Goal: Task Accomplishment & Management: Use online tool/utility

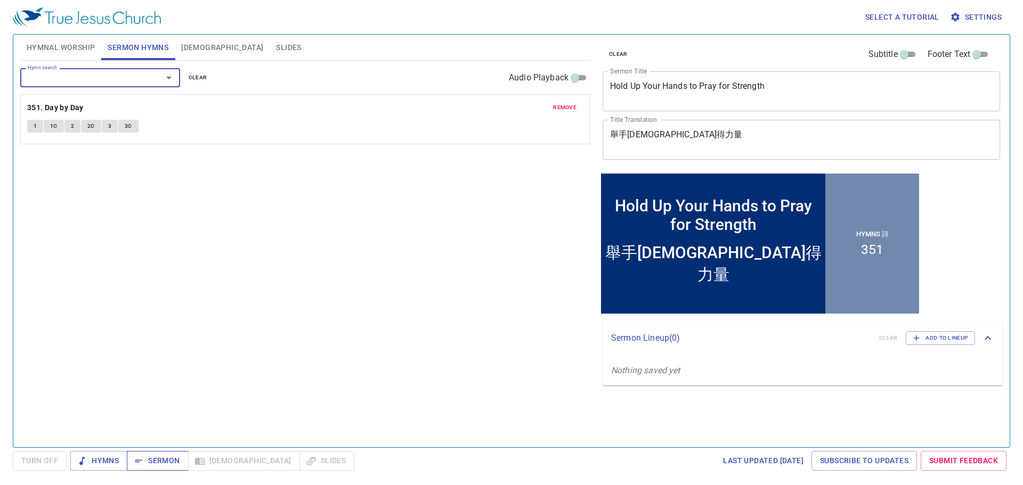
click at [176, 456] on span "Sermon" at bounding box center [157, 460] width 44 height 13
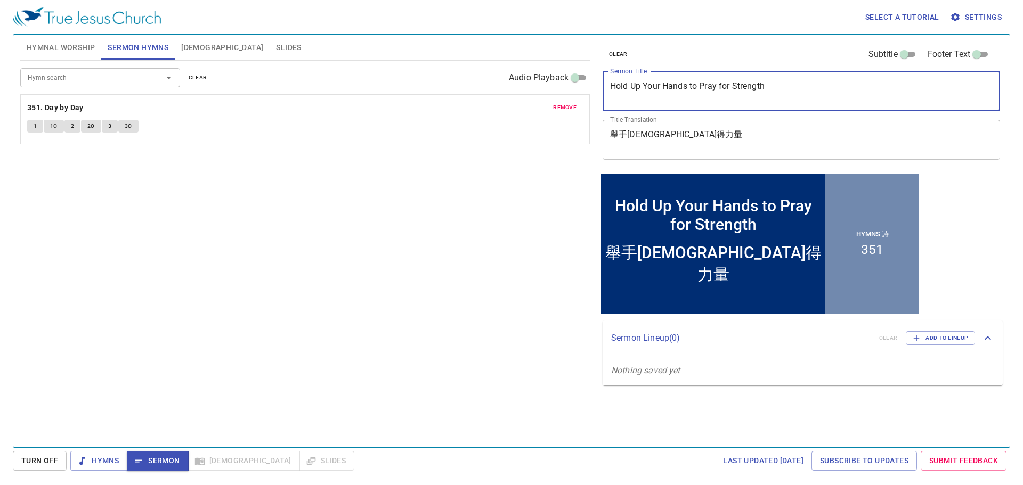
click at [723, 92] on textarea "Hold Up Your Hands to Pray for Strength" at bounding box center [801, 91] width 383 height 20
click at [724, 91] on textarea "Hold Up Your Hands to Pray for Strength" at bounding box center [801, 91] width 383 height 20
click at [697, 143] on textarea "舉手[DEMOGRAPHIC_DATA]得力量" at bounding box center [801, 139] width 383 height 20
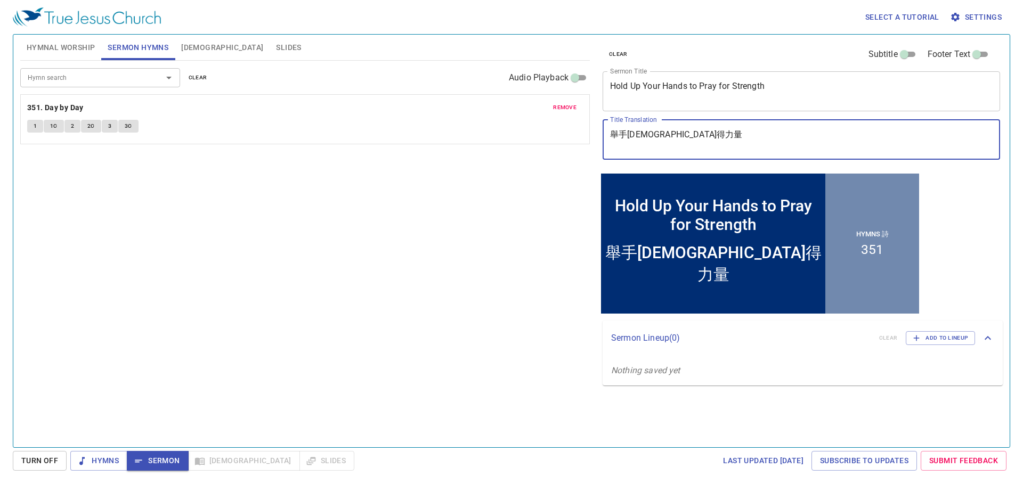
click at [697, 143] on textarea "舉手[DEMOGRAPHIC_DATA]得力量" at bounding box center [801, 139] width 383 height 20
click at [698, 156] on div "舉手禱告得力量 x Title Translation" at bounding box center [801, 140] width 397 height 40
click at [509, 206] on div "Hymn search Hymn search clear Audio Playback remove 351. Day by Day 1 1C 2 2C 3…" at bounding box center [305, 250] width 570 height 378
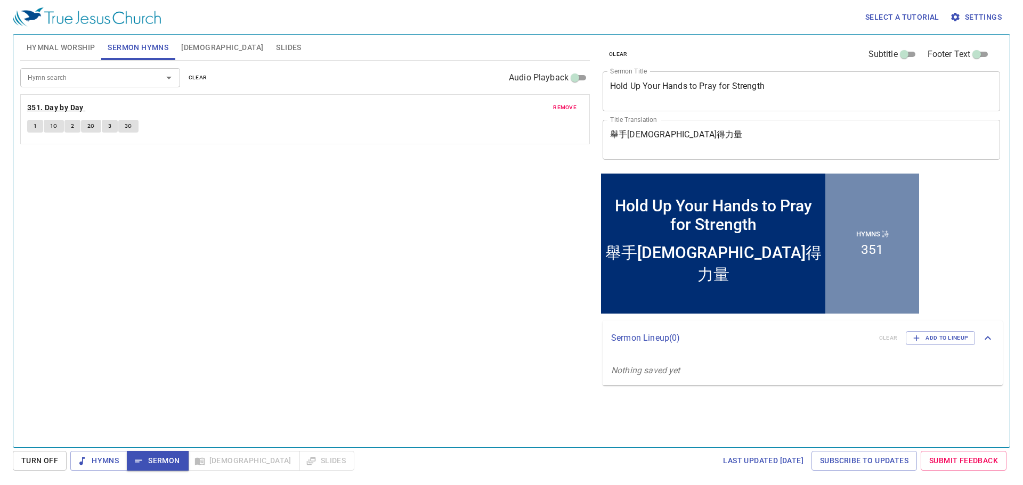
click at [67, 107] on b "351. Day by Day" at bounding box center [55, 107] width 56 height 13
click at [36, 123] on span "1" at bounding box center [35, 126] width 3 height 10
click at [55, 124] on span "1C" at bounding box center [53, 126] width 7 height 10
click at [76, 129] on button "2" at bounding box center [72, 126] width 16 height 13
click at [91, 128] on span "2C" at bounding box center [90, 126] width 7 height 10
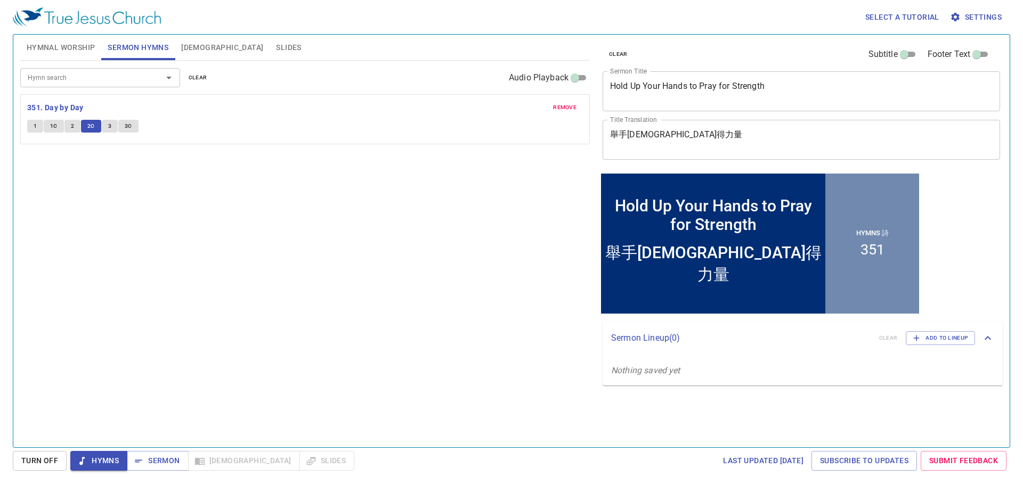
click at [108, 127] on span "3" at bounding box center [109, 126] width 3 height 10
click at [130, 127] on span "3C" at bounding box center [128, 126] width 7 height 10
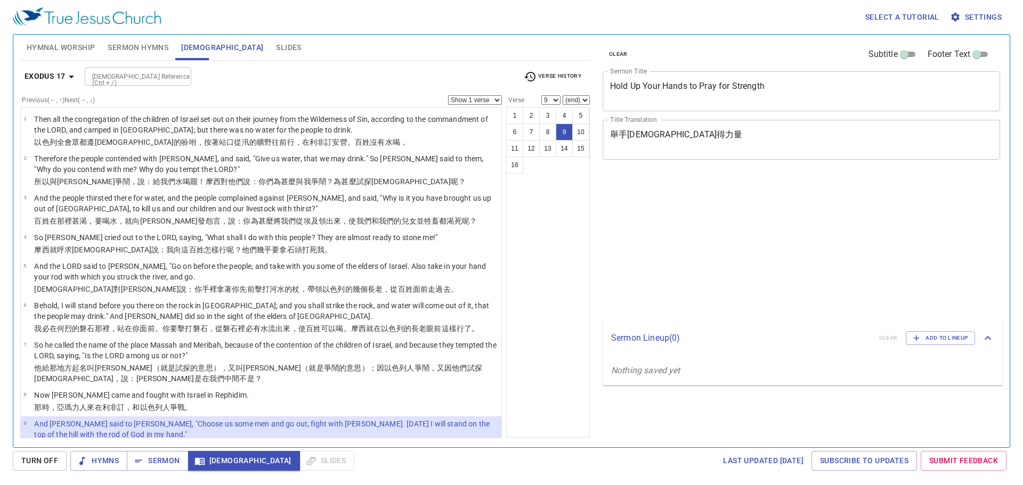
select select "9"
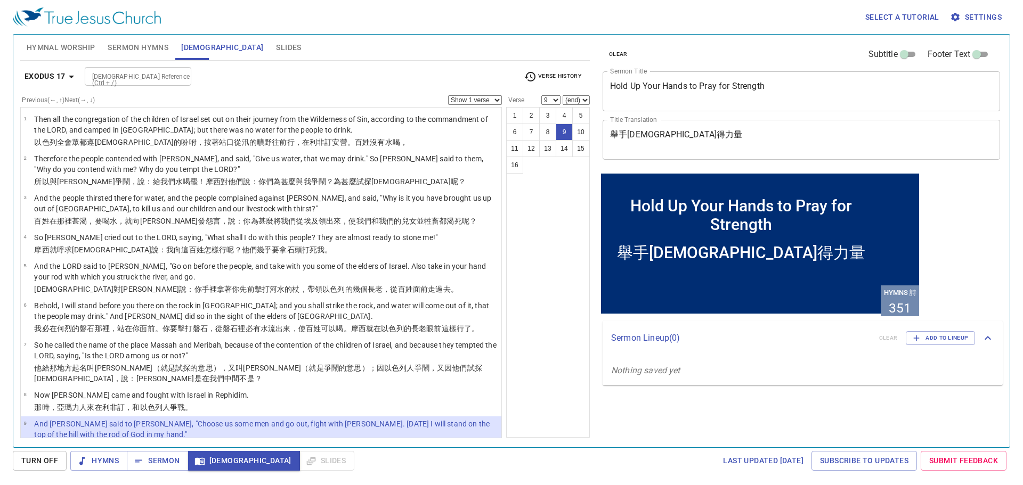
scroll to position [53, 0]
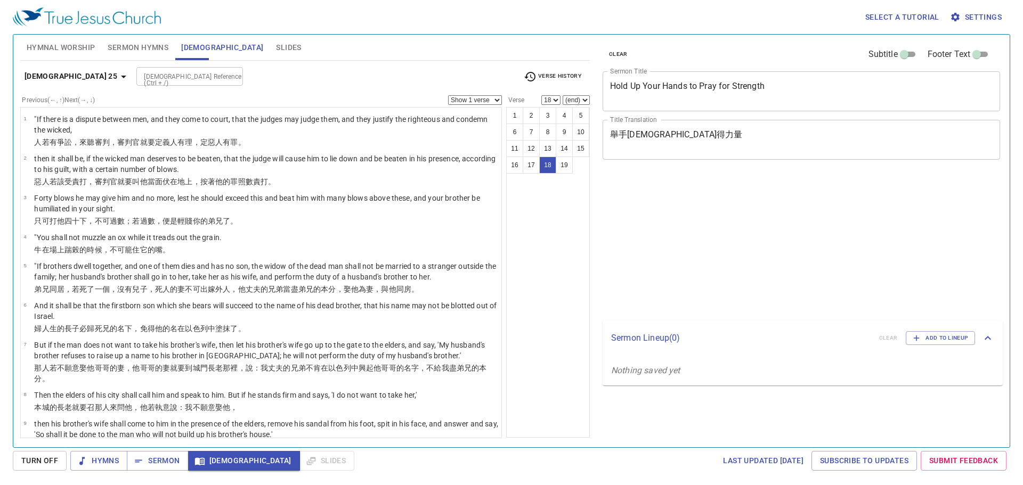
select select "18"
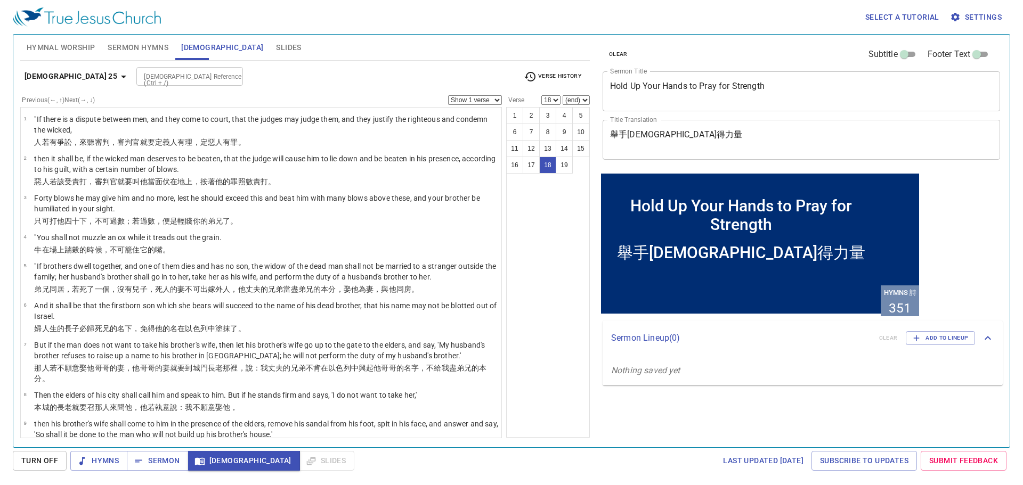
scroll to position [363, 0]
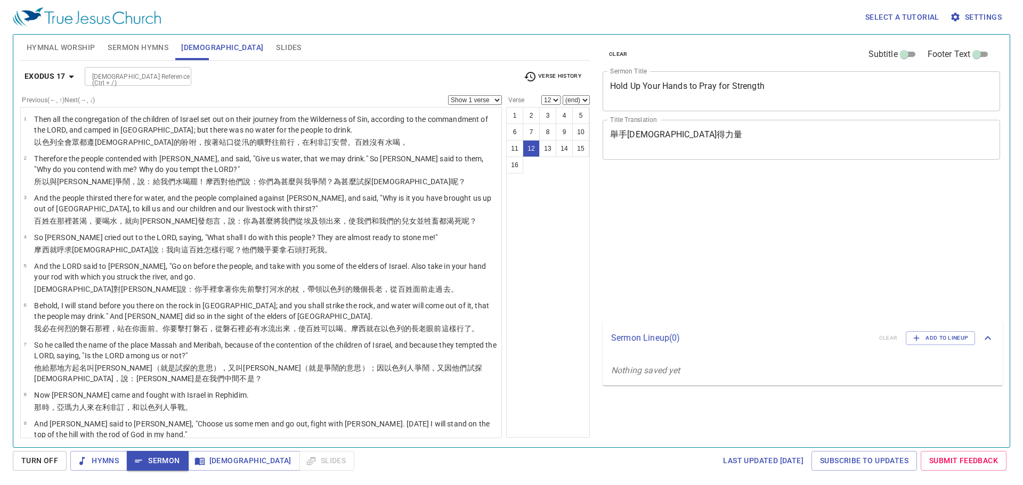
select select "12"
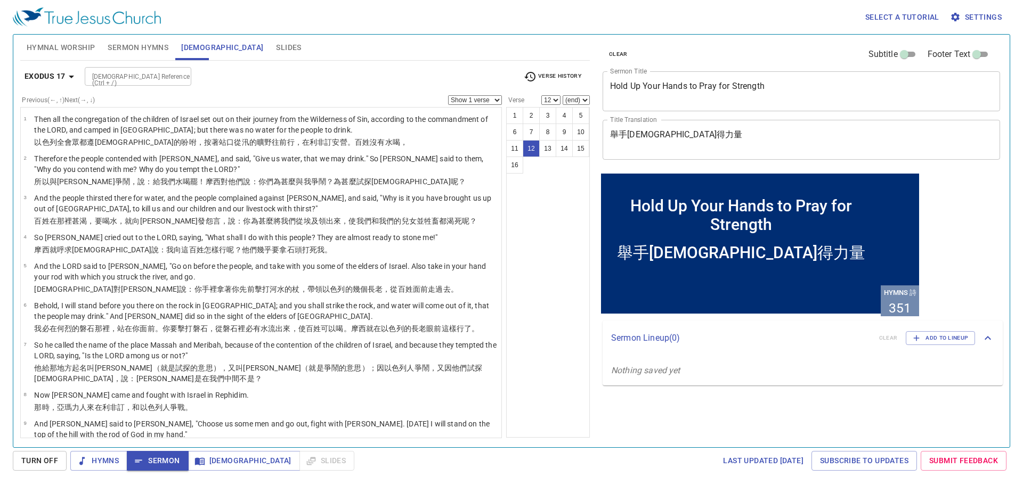
scroll to position [256, 0]
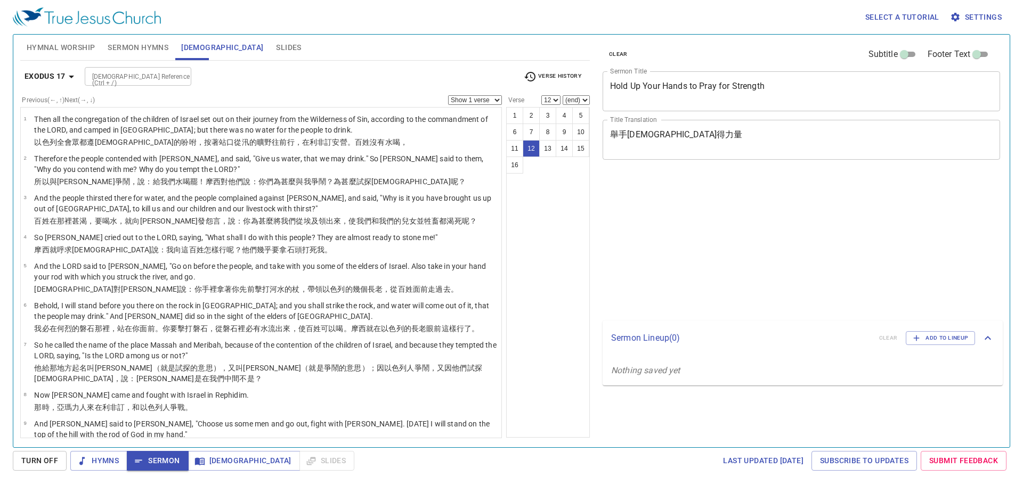
select select "12"
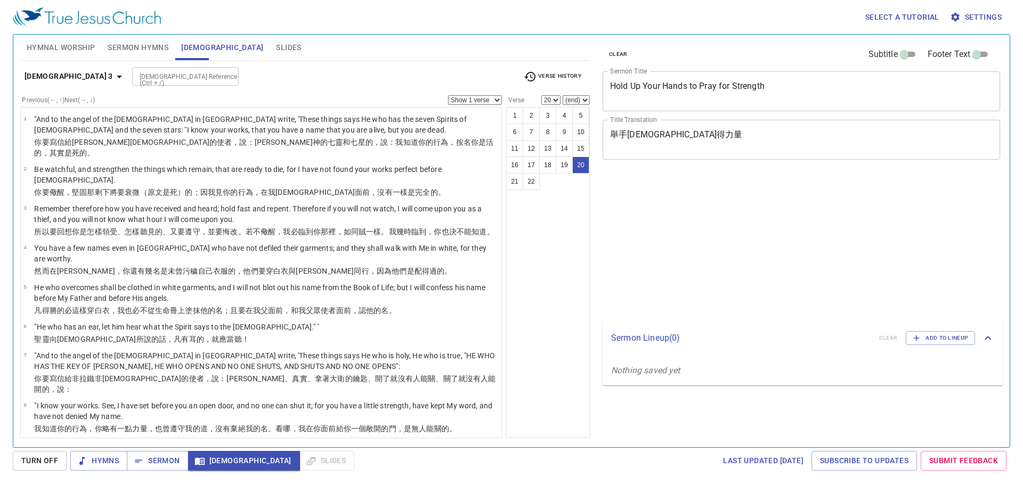
select select "20"
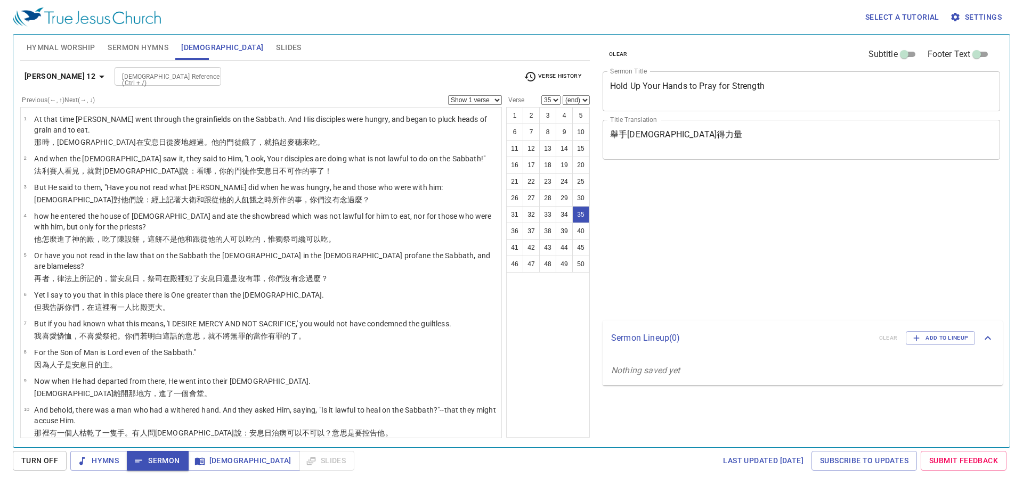
select select "35"
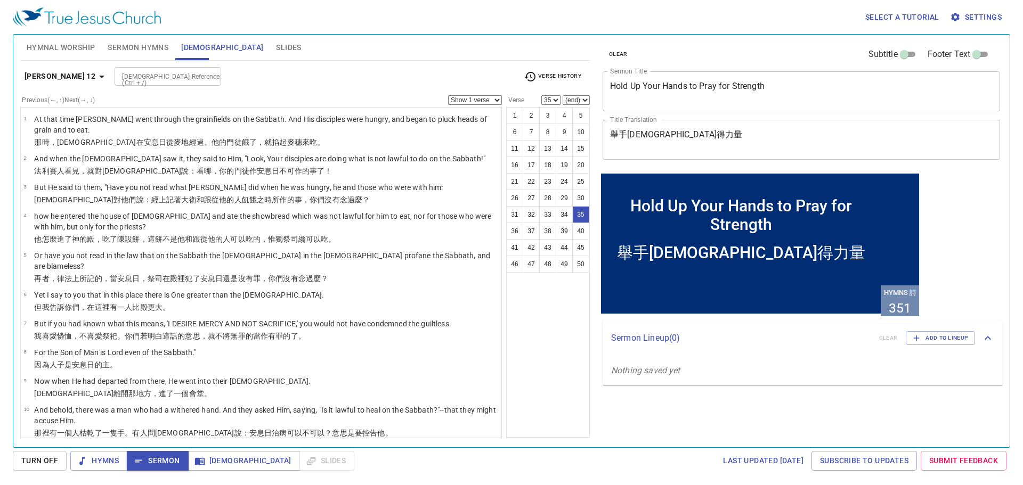
scroll to position [933, 0]
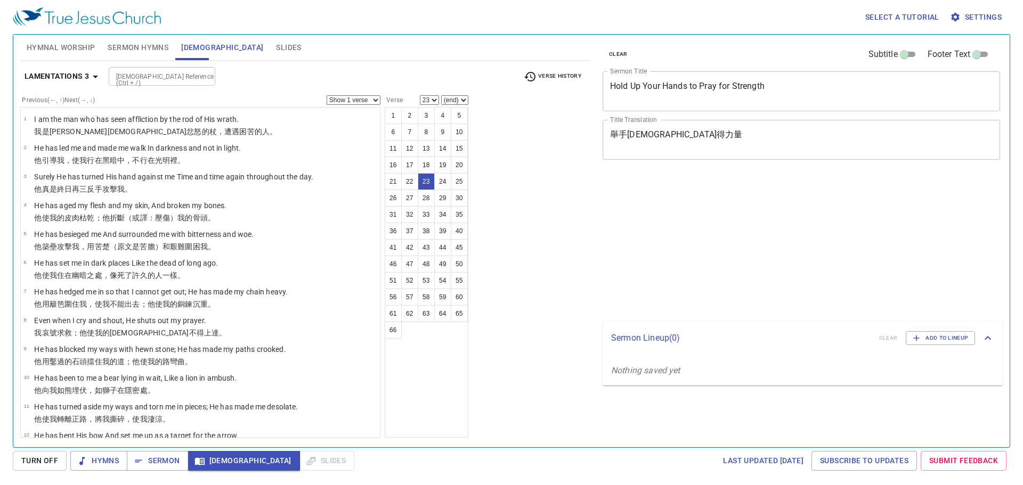
select select "23"
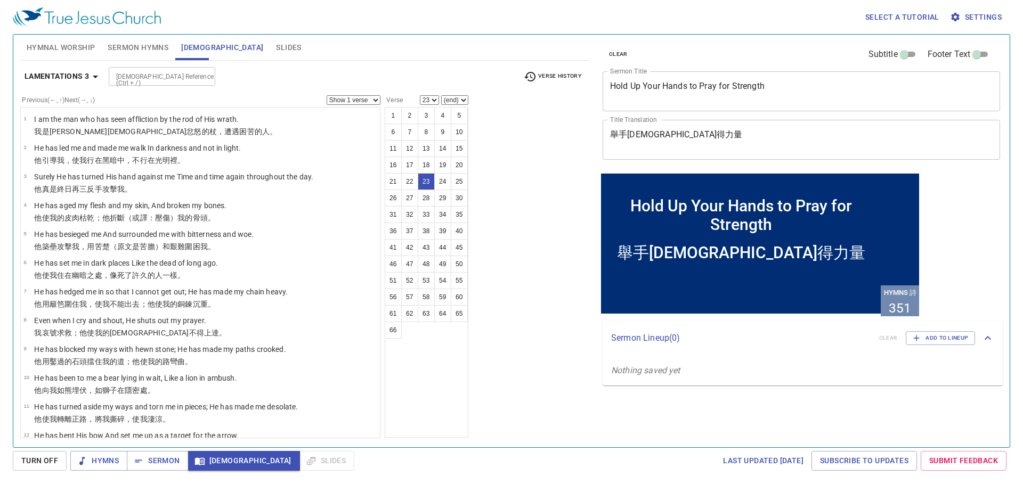
scroll to position [458, 0]
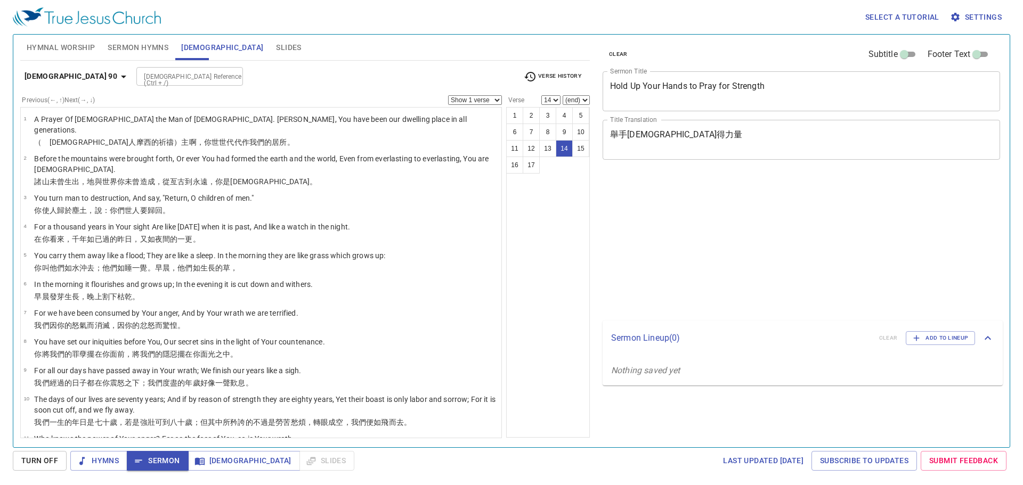
select select "14"
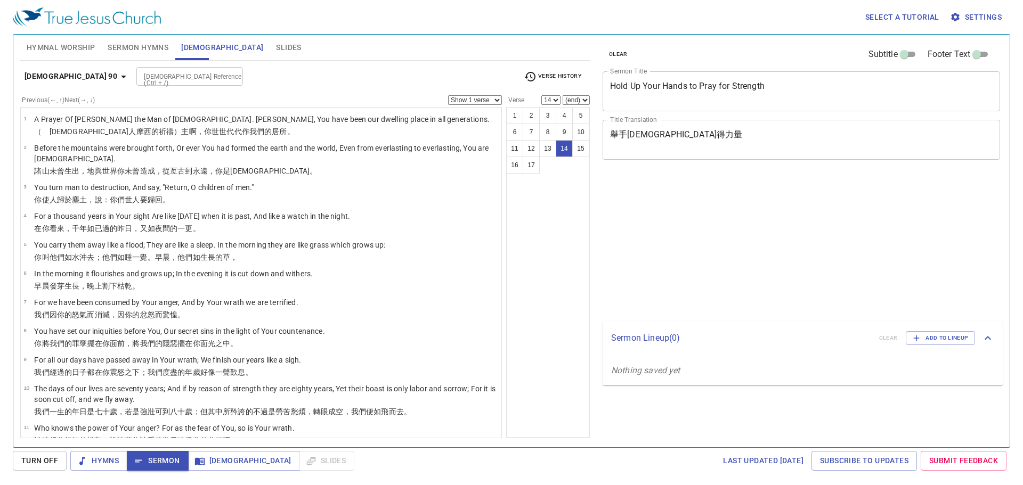
select select "14"
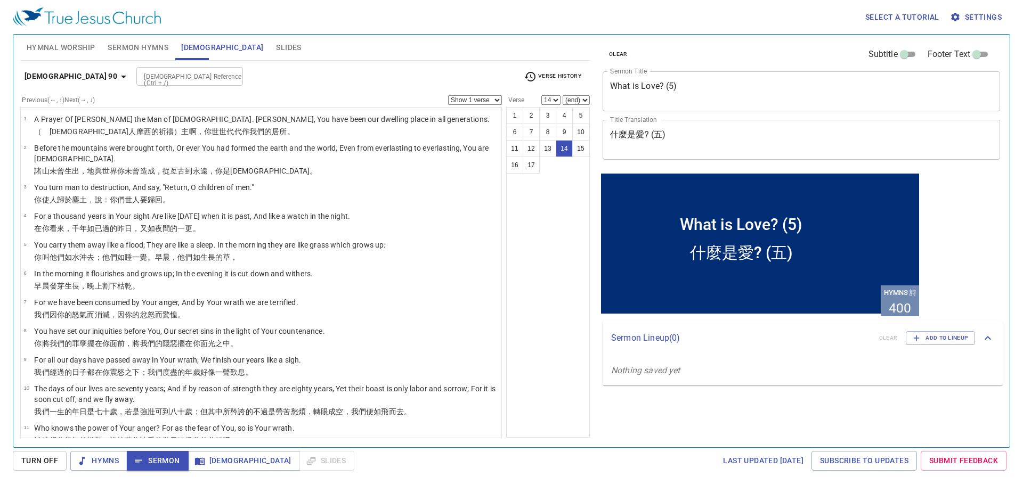
scroll to position [189, 0]
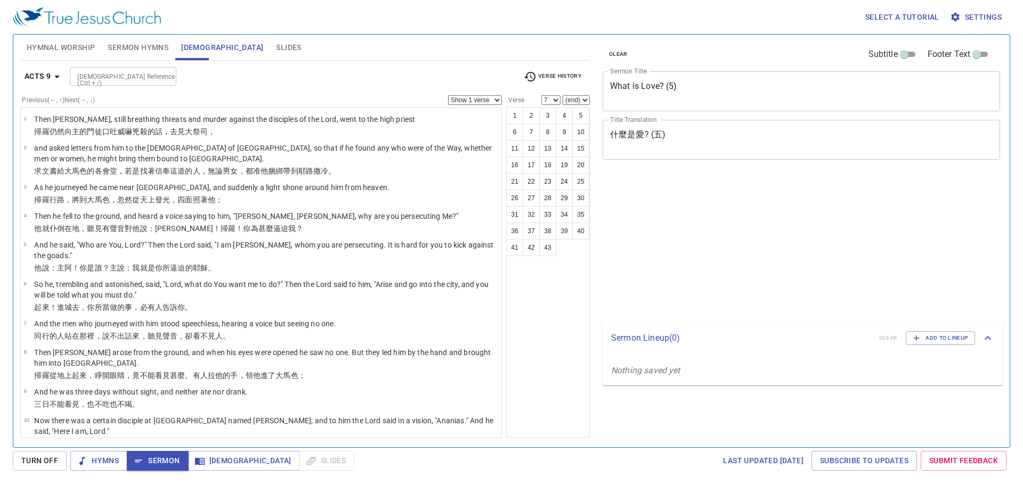
select select "7"
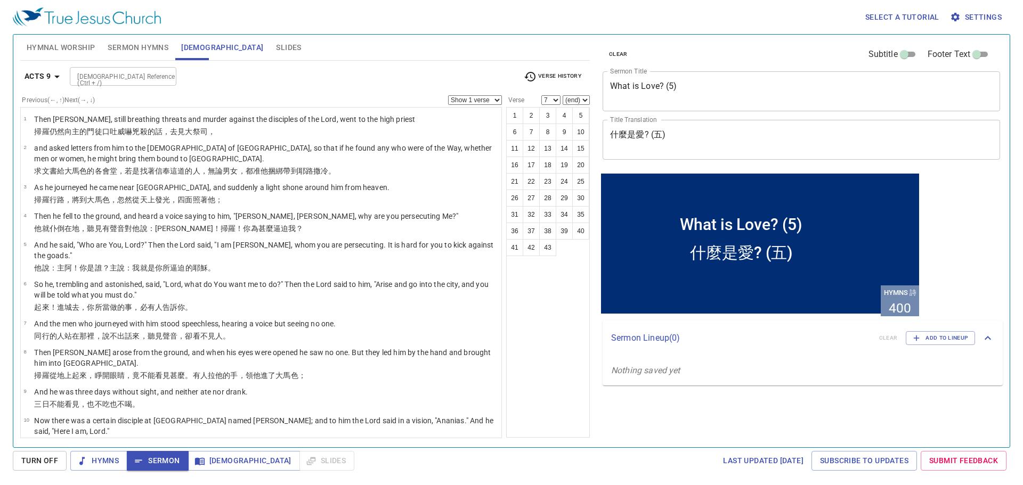
scroll to position [639, 0]
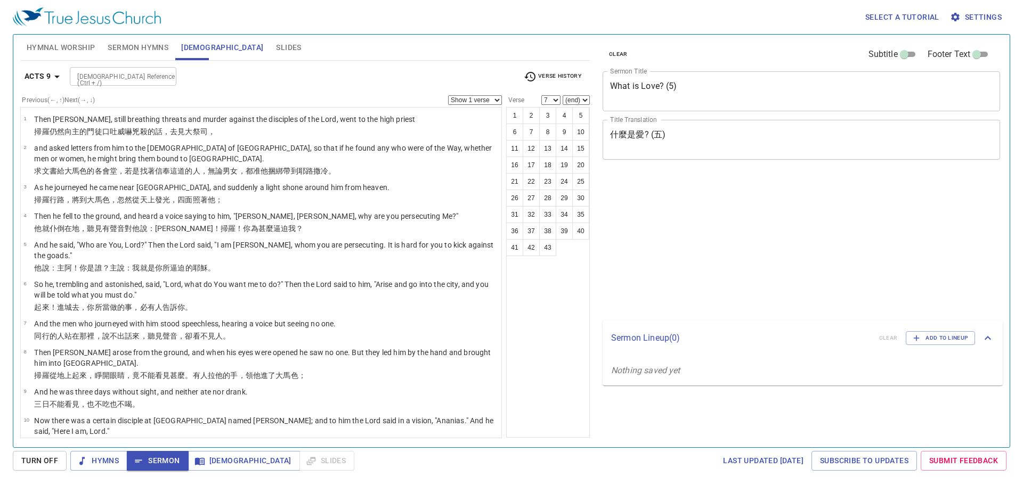
select select "7"
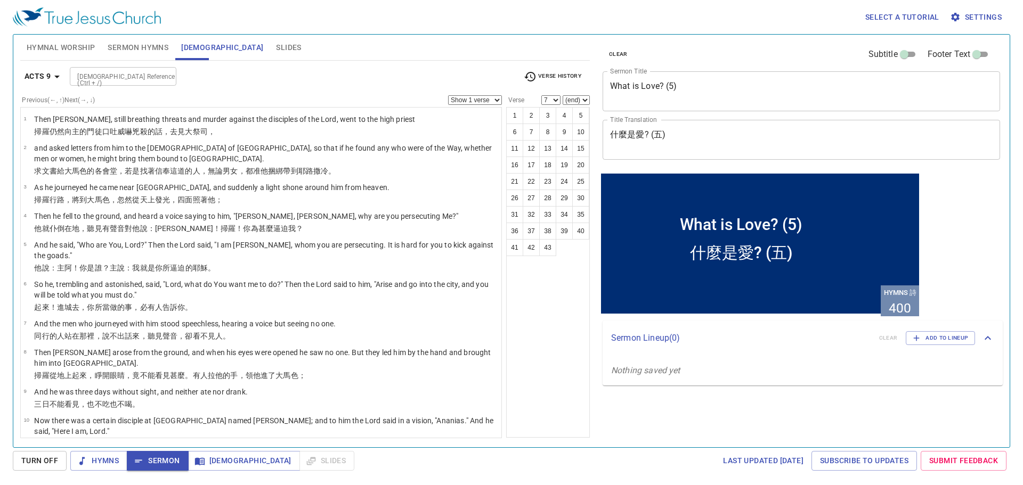
scroll to position [639, 0]
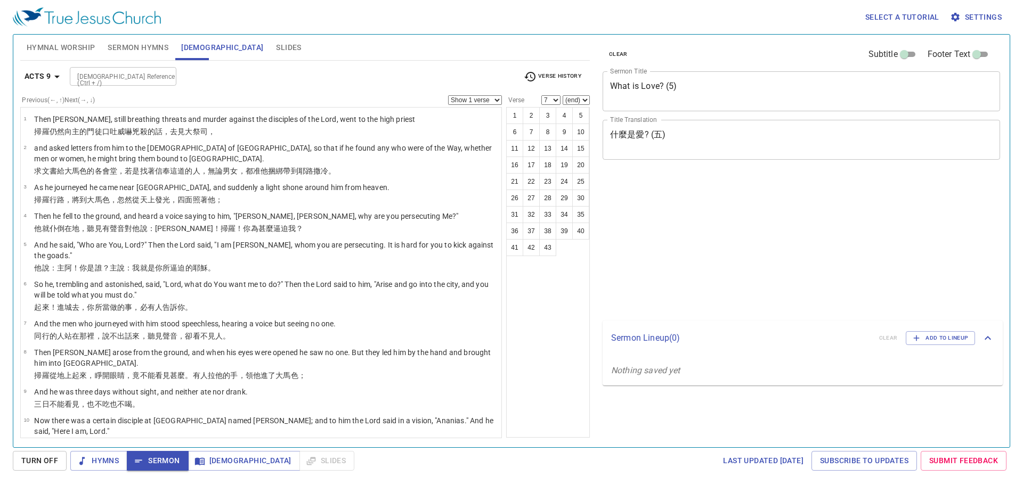
select select "7"
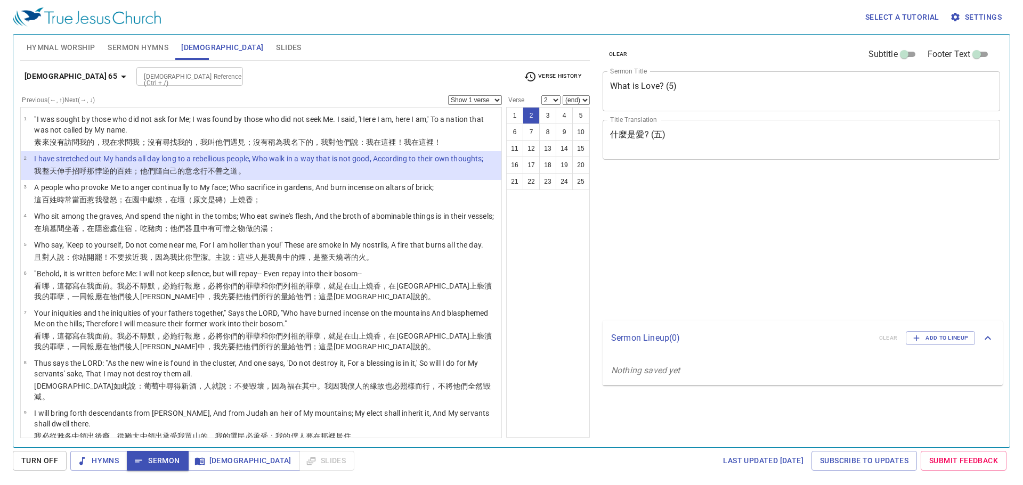
select select "2"
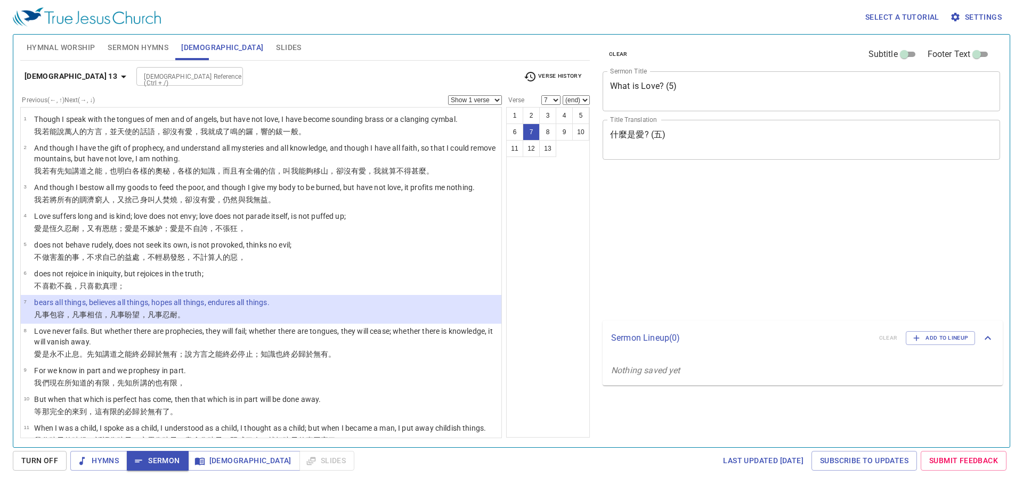
select select "7"
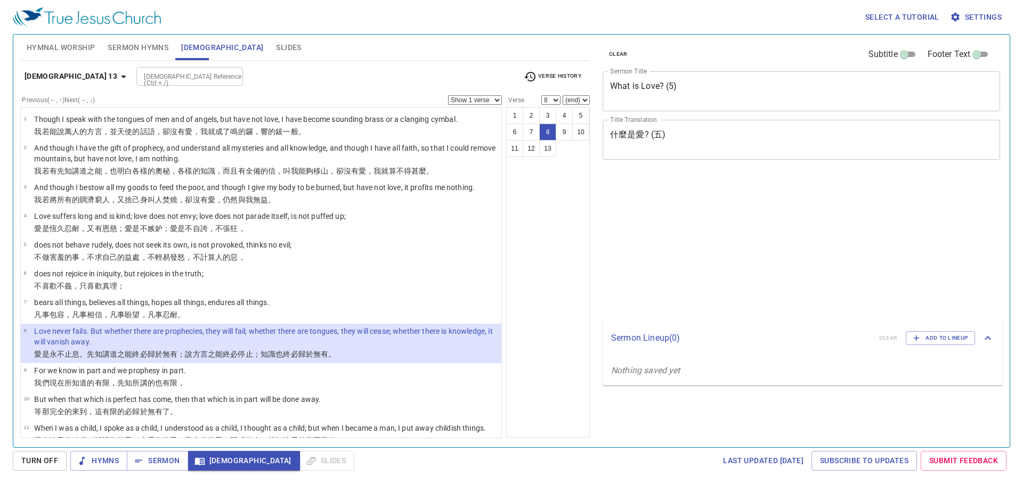
select select "8"
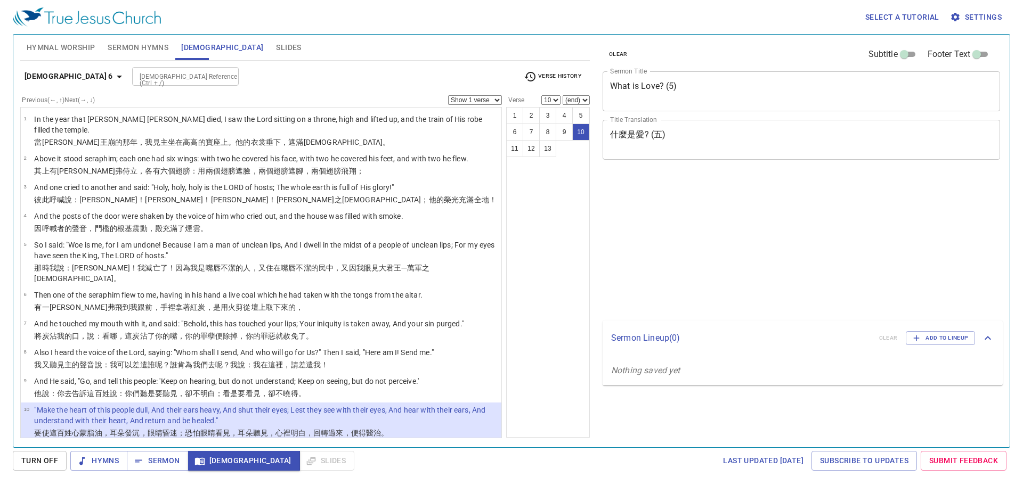
select select "10"
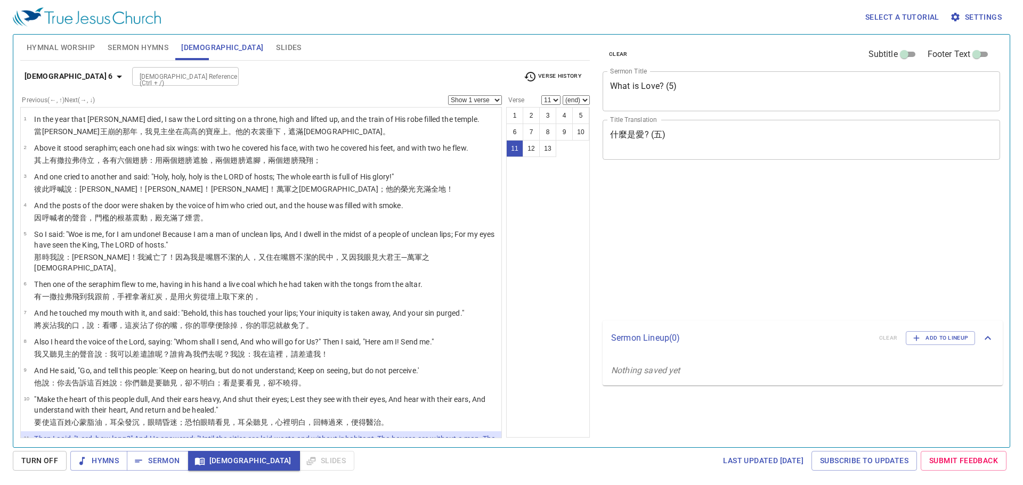
select select "11"
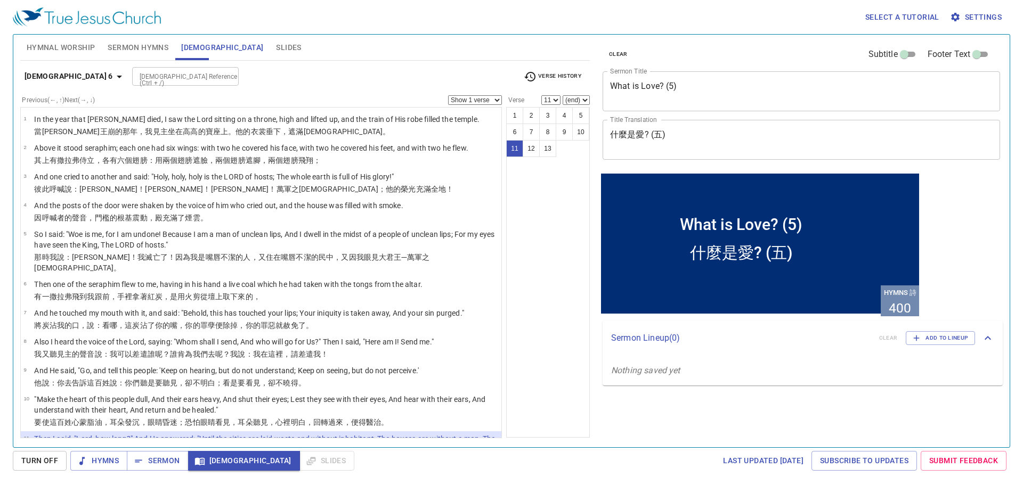
scroll to position [95, 0]
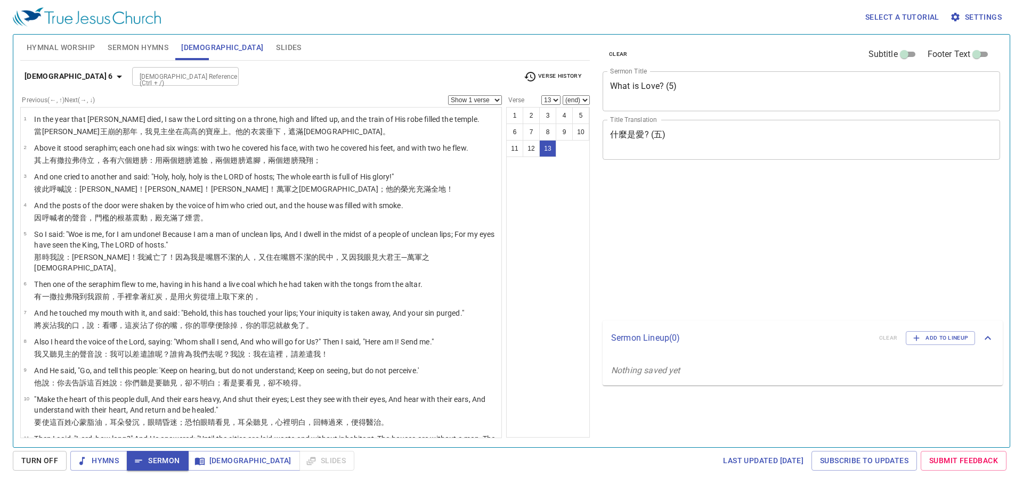
select select "13"
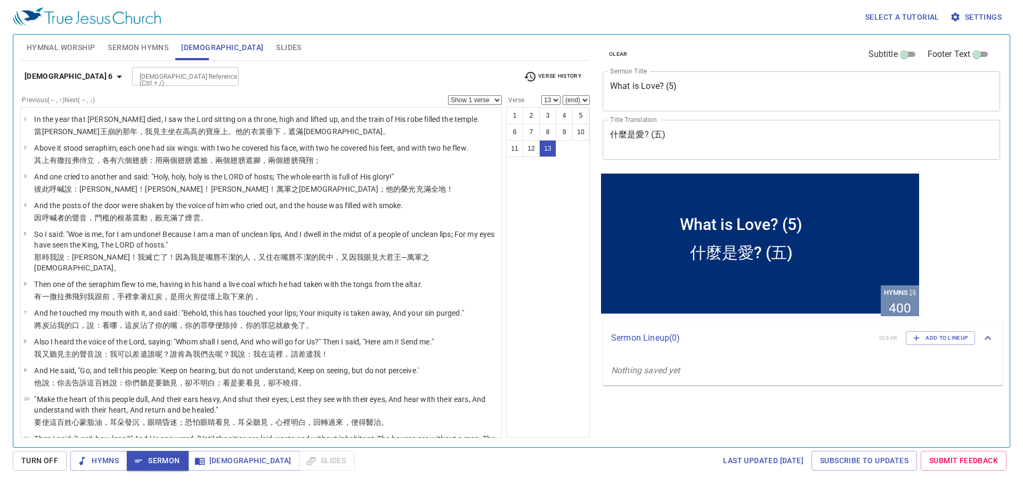
scroll to position [95, 0]
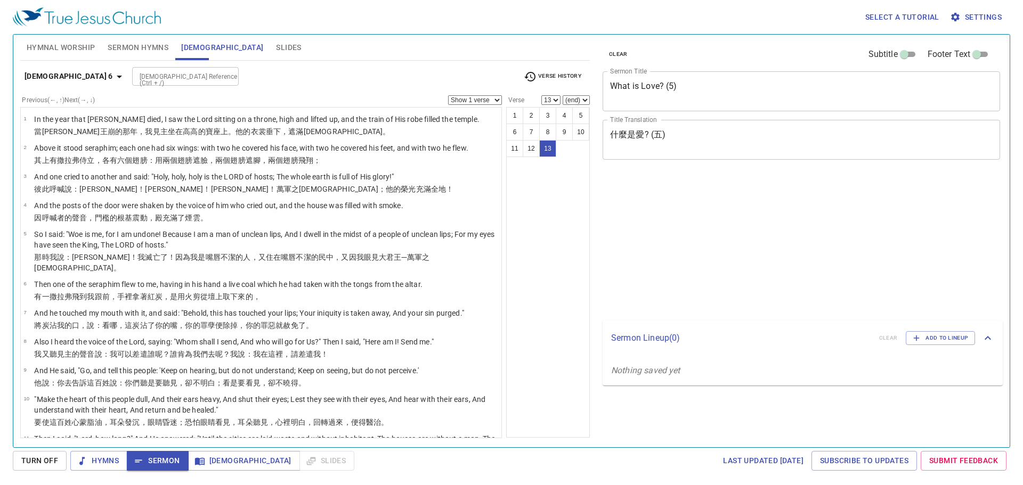
select select "13"
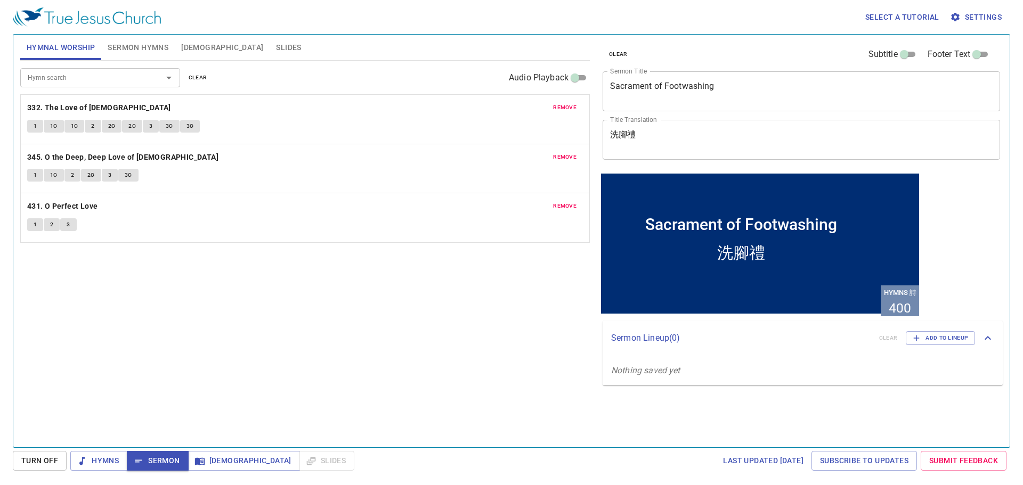
click at [151, 52] on span "Sermon Hymns" at bounding box center [138, 47] width 61 height 13
click at [153, 47] on span "Sermon Hymns" at bounding box center [138, 47] width 61 height 13
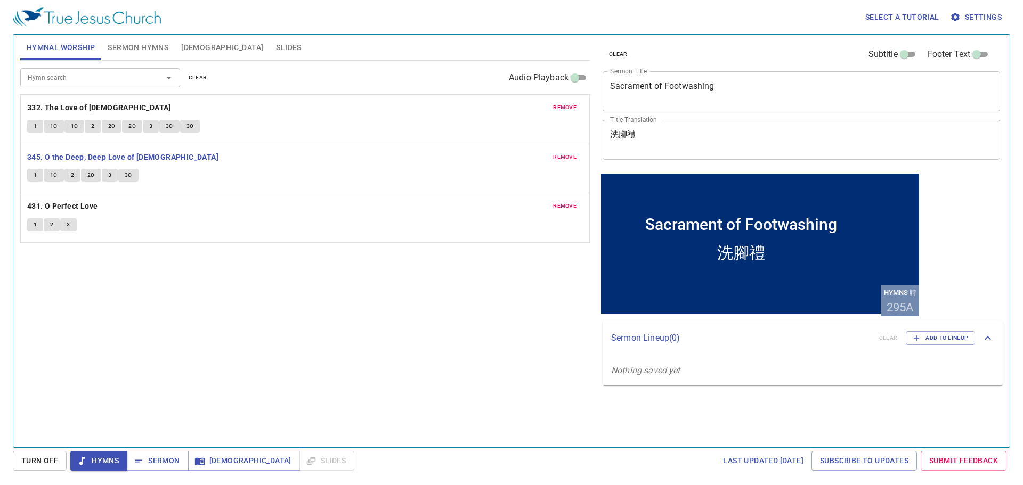
click at [255, 353] on div "Hymn search Hymn search clear Audio Playback remove 332. The Love of God 1 1C 1…" at bounding box center [305, 250] width 570 height 378
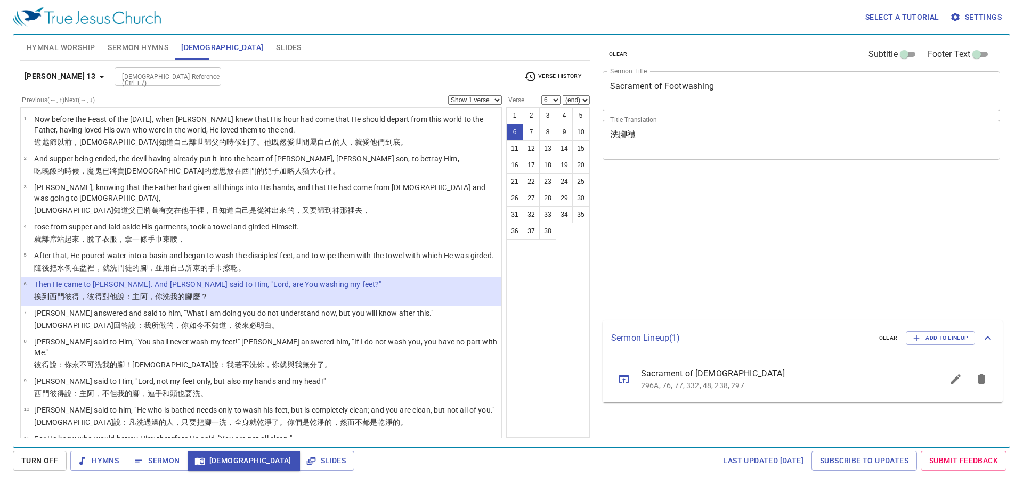
select select "6"
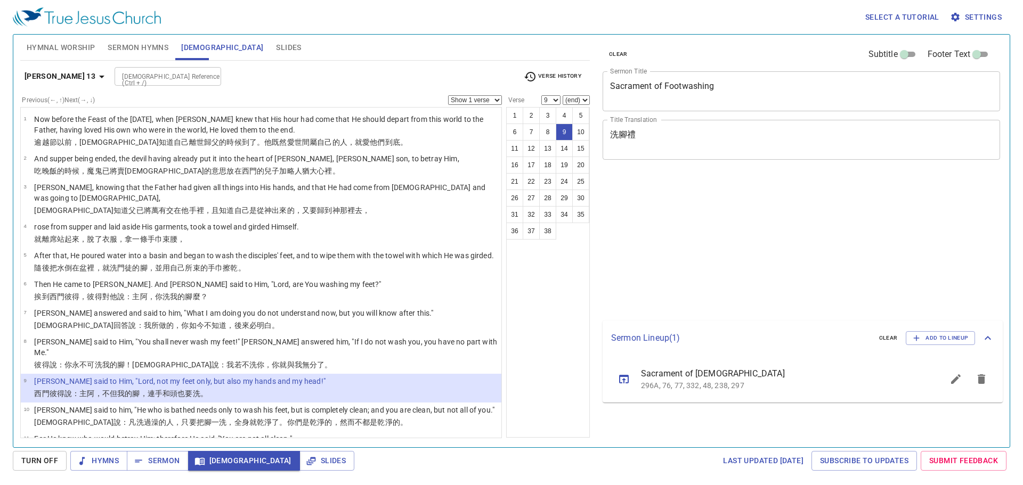
select select "9"
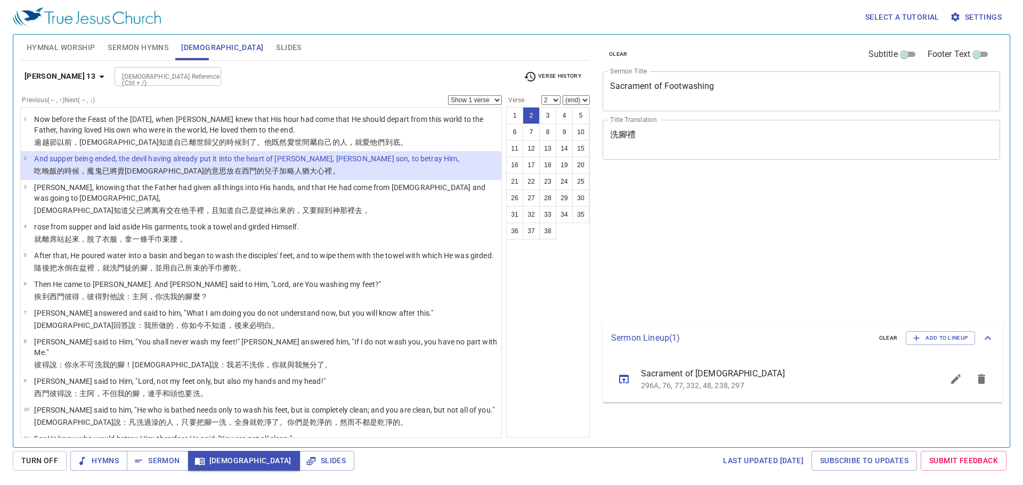
select select "2"
